Goal: Transaction & Acquisition: Purchase product/service

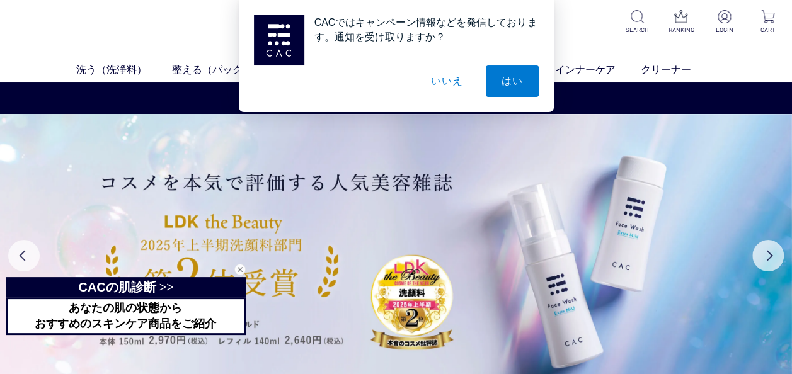
click at [452, 85] on button "いいえ" at bounding box center [446, 81] width 63 height 31
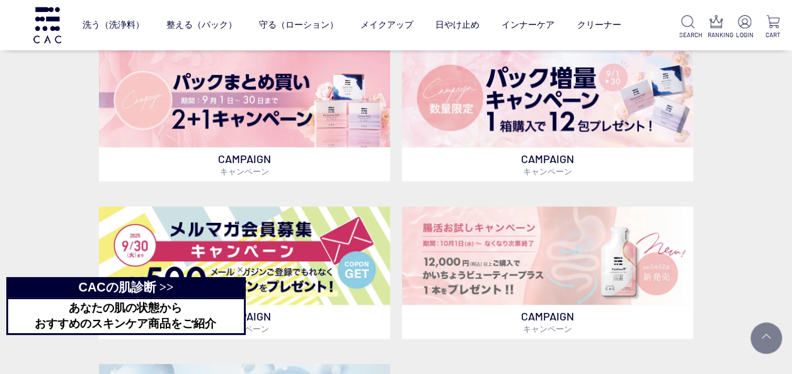
scroll to position [319, 0]
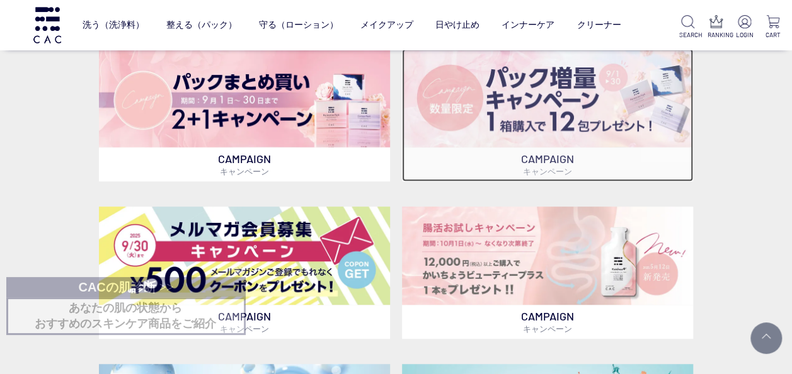
click at [601, 113] on img at bounding box center [547, 98] width 291 height 99
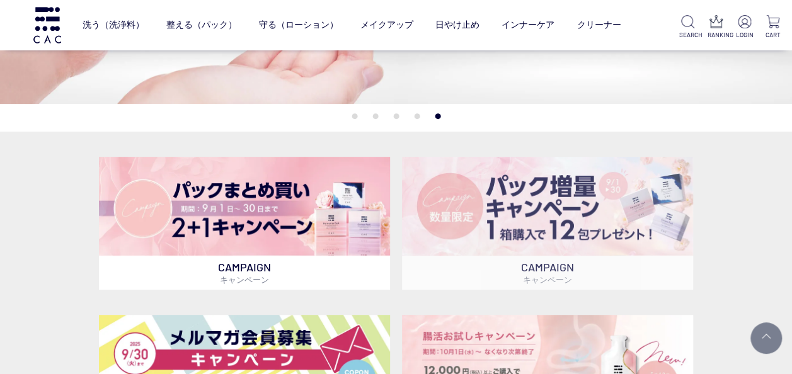
scroll to position [208, 0]
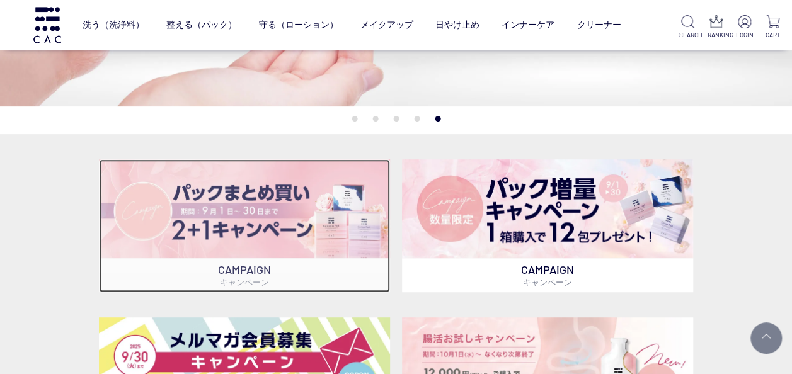
click at [343, 232] on img at bounding box center [244, 208] width 291 height 99
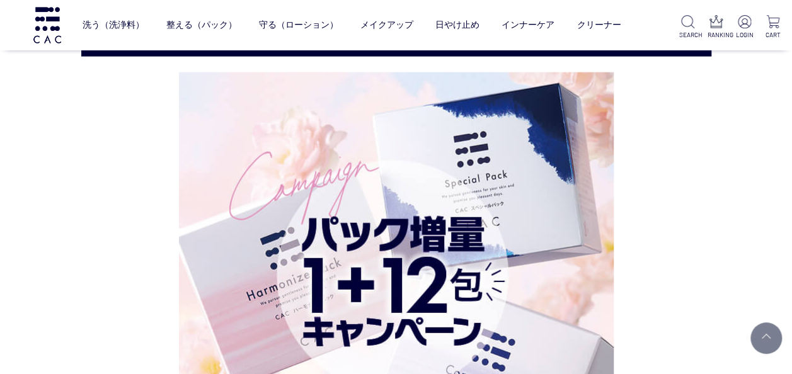
scroll to position [1498, 0]
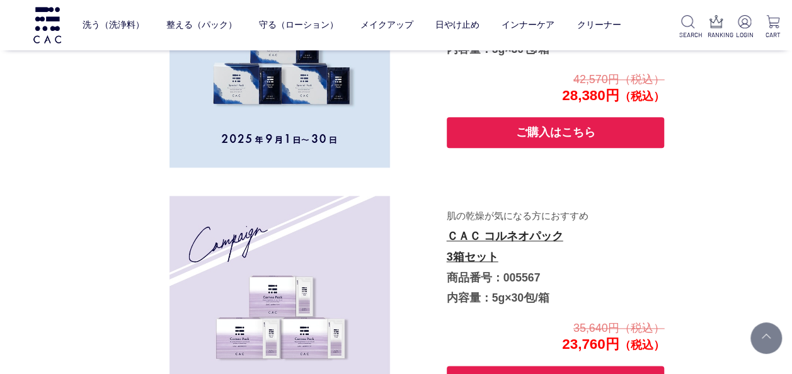
scroll to position [721, 0]
